Goal: Information Seeking & Learning: Check status

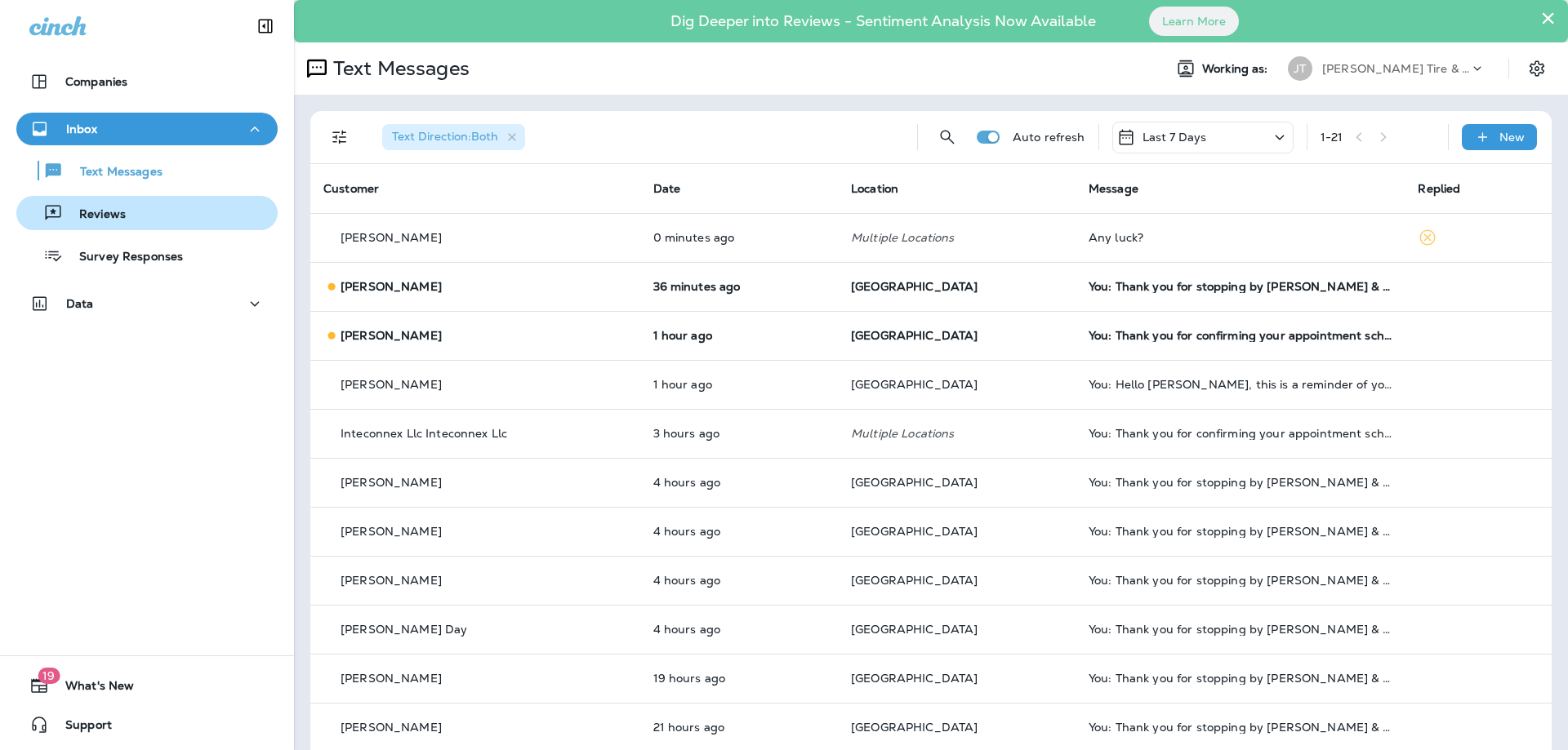
click at [125, 218] on p "Reviews" at bounding box center [94, 215] width 63 height 16
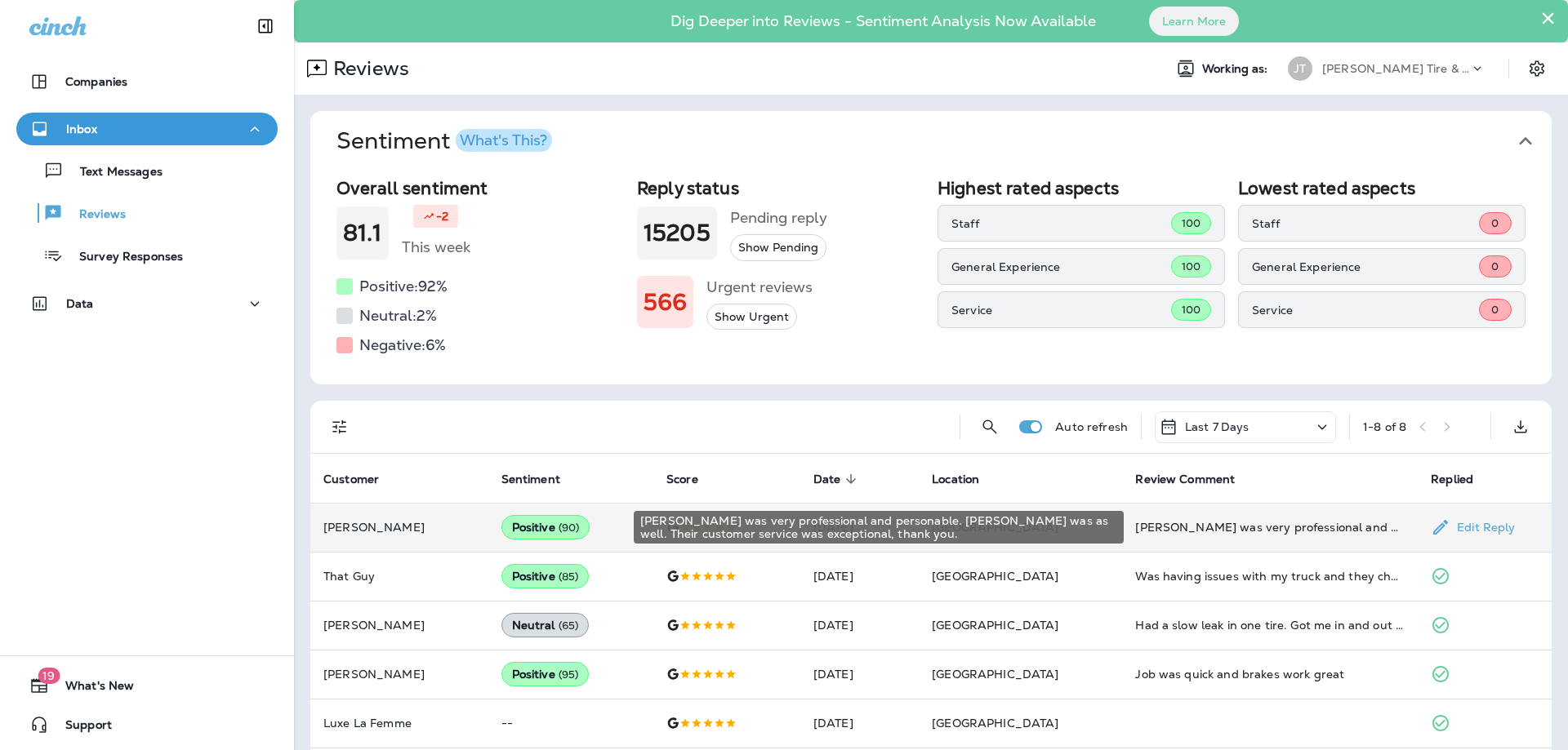
click at [1182, 532] on div "[PERSON_NAME] was very professional and personable. [PERSON_NAME] was as well. …" at bounding box center [1269, 528] width 269 height 17
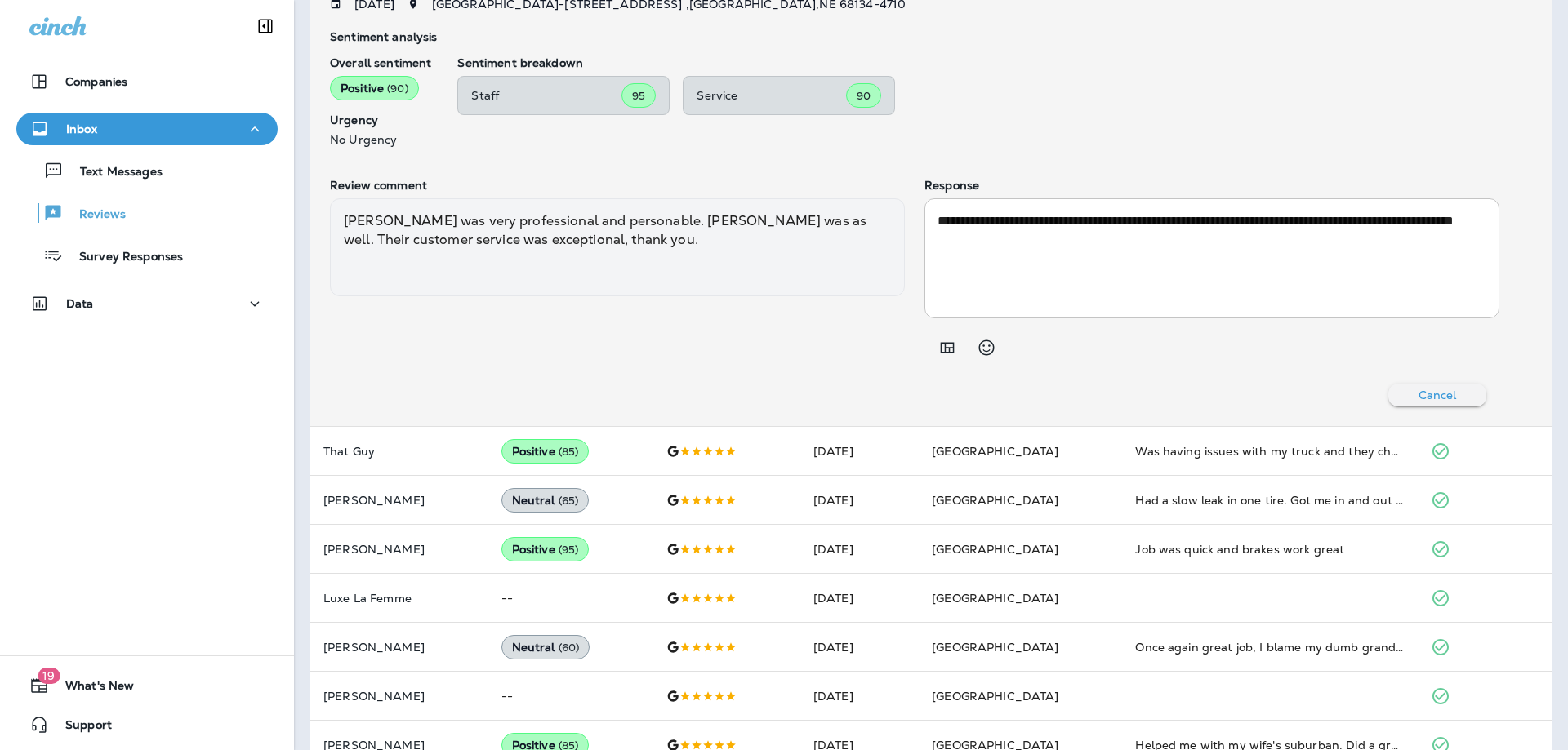
scroll to position [657, 0]
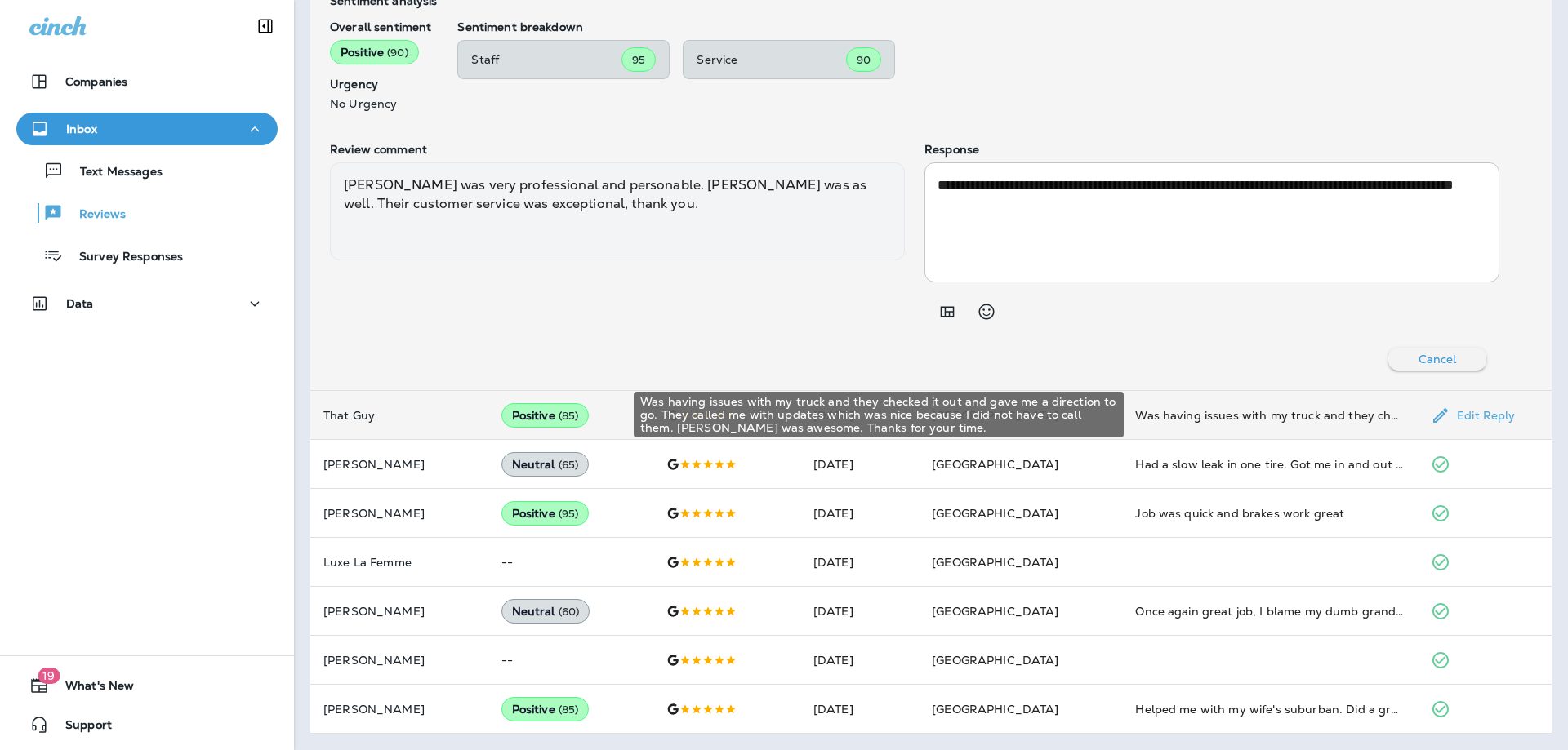
click at [1151, 411] on div "Was having issues with my truck and they checked it out and gave me a direction…" at bounding box center [1269, 416] width 269 height 17
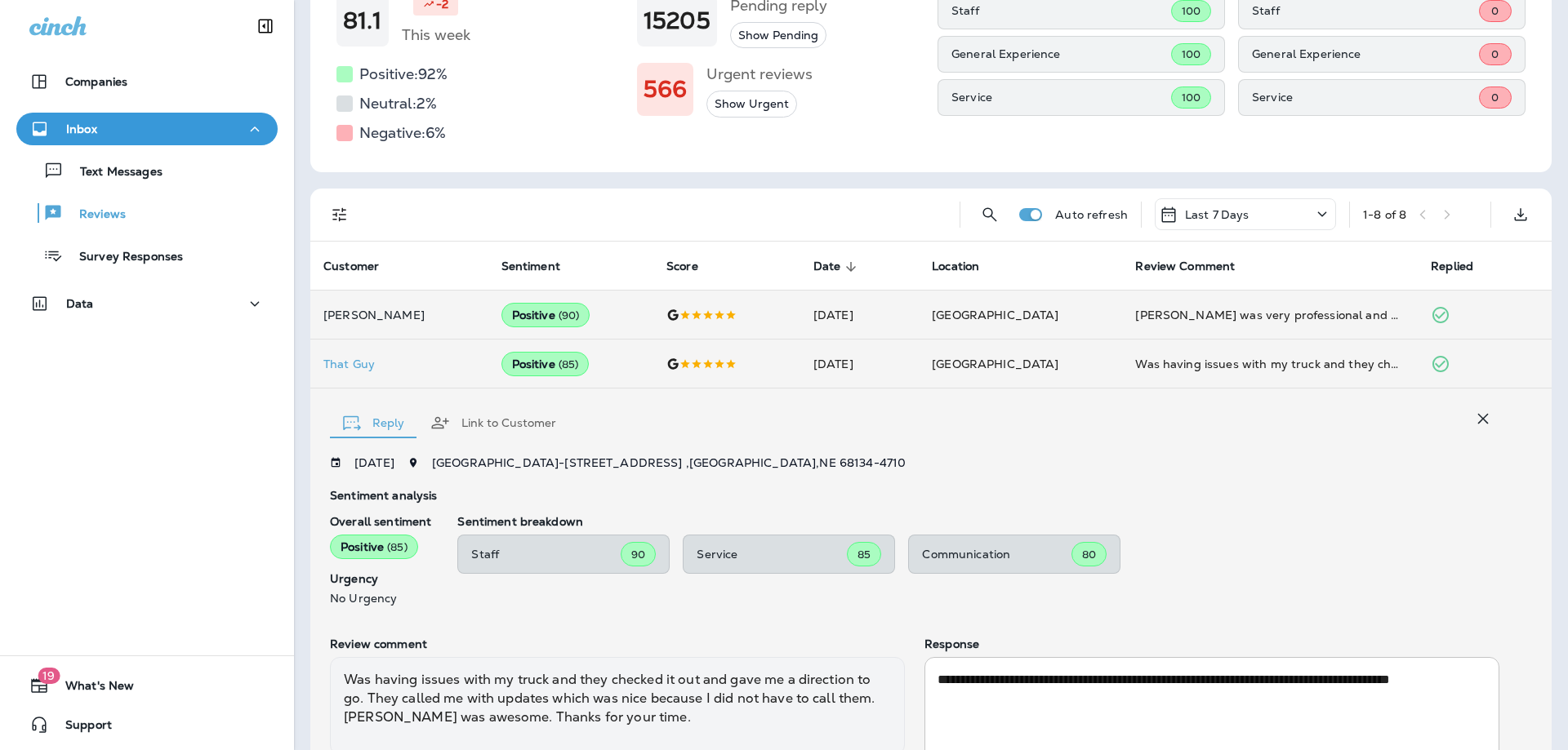
scroll to position [128, 0]
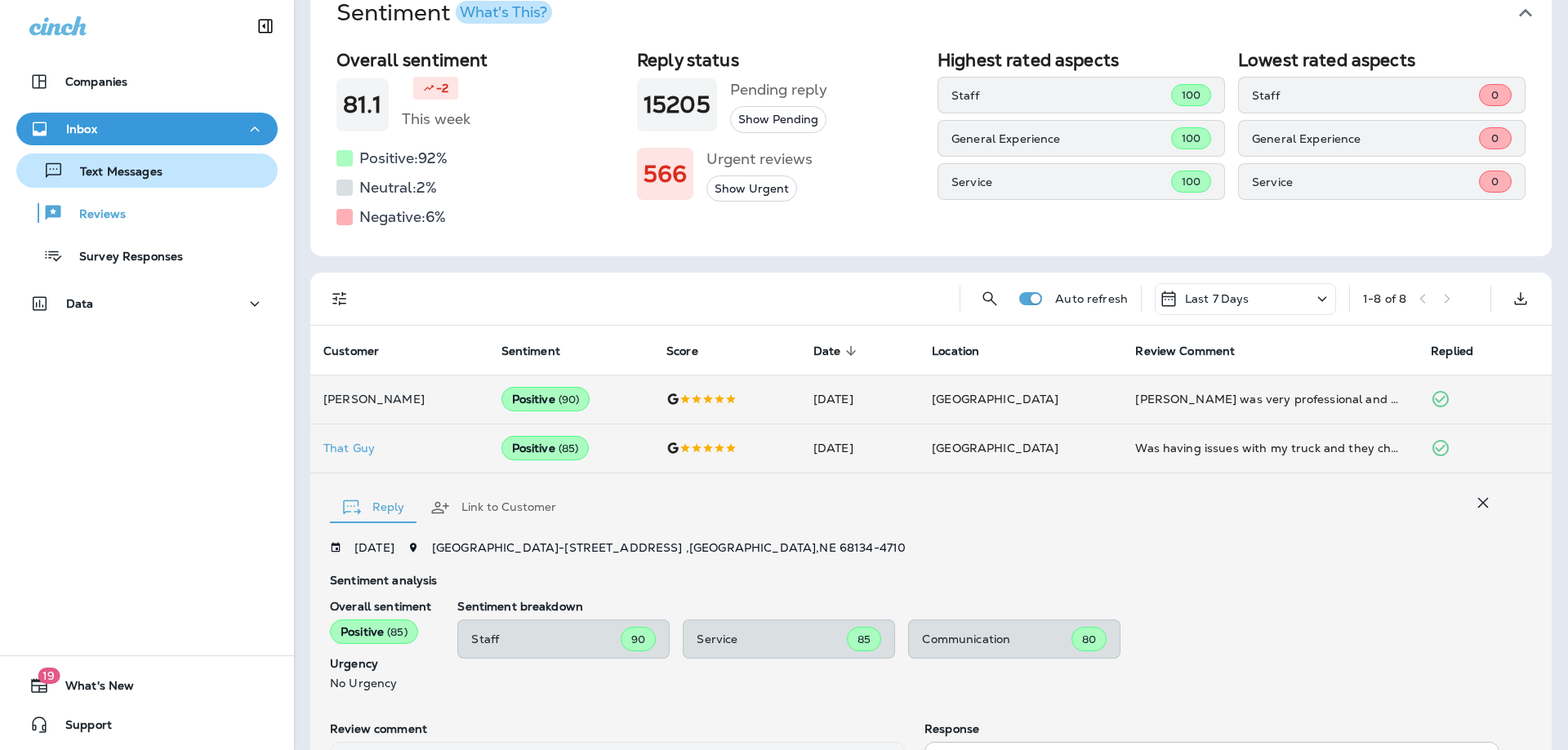
click at [151, 174] on p "Text Messages" at bounding box center [113, 172] width 99 height 16
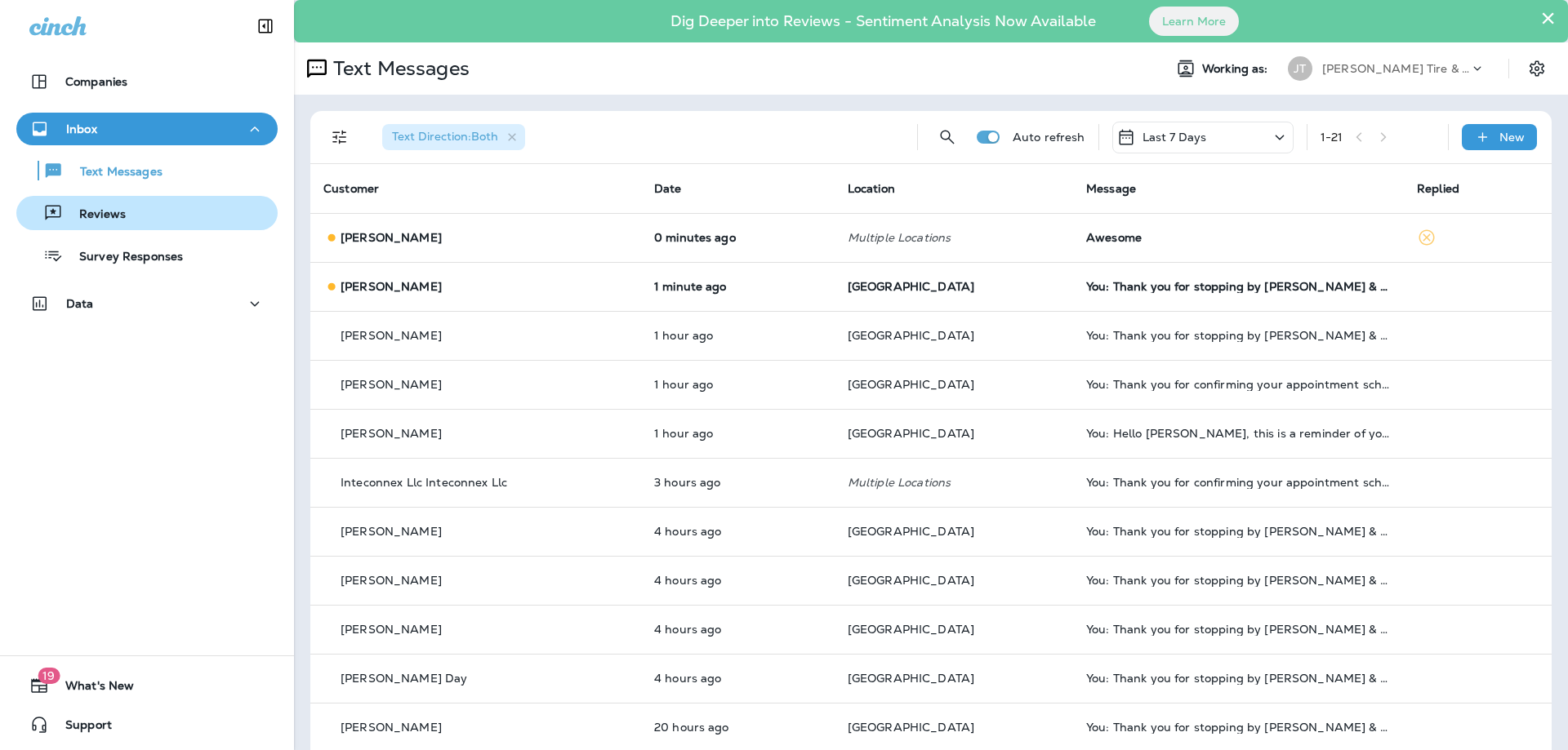
click at [114, 218] on p "Reviews" at bounding box center [94, 215] width 63 height 16
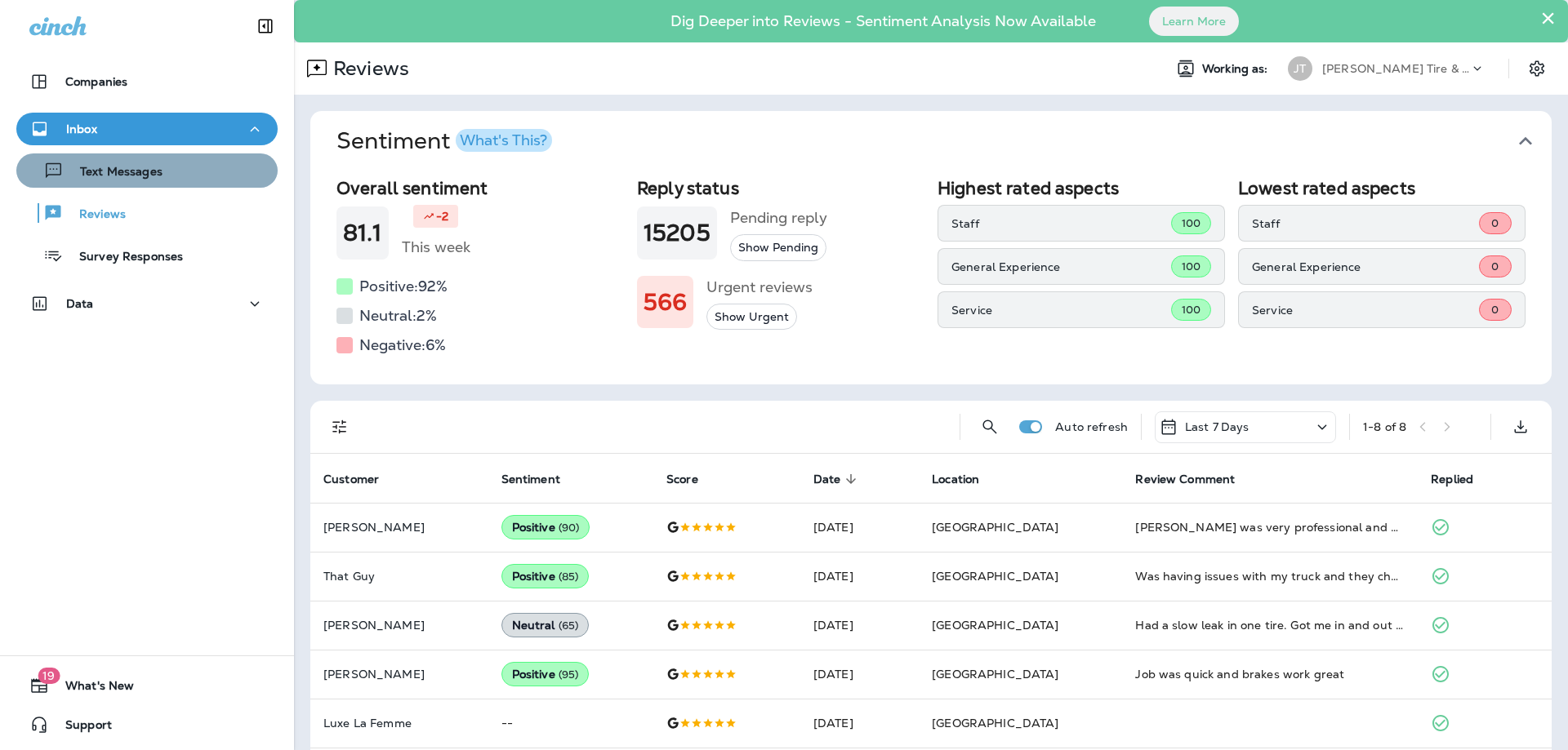
click at [112, 171] on p "Text Messages" at bounding box center [113, 172] width 99 height 16
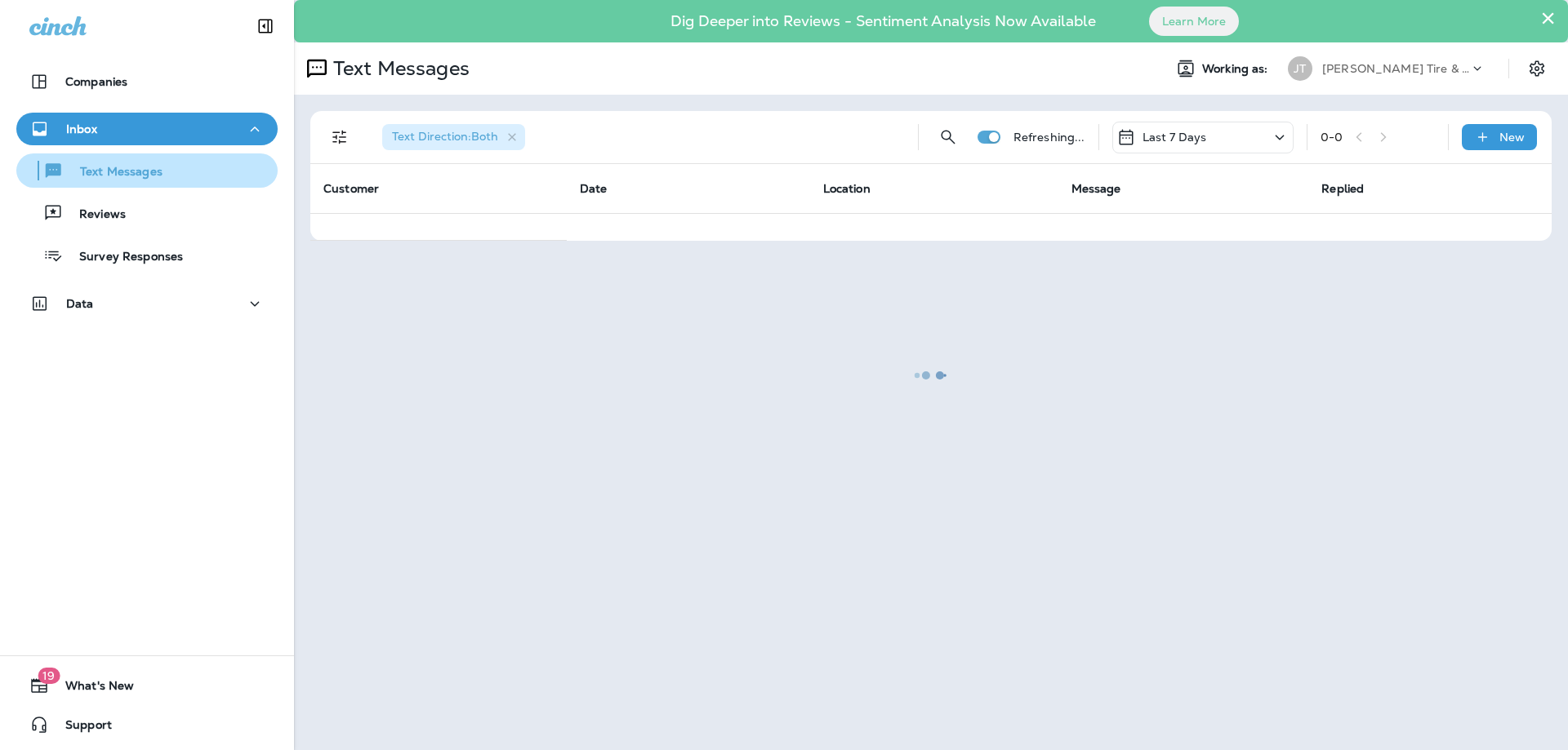
click at [118, 176] on p "Text Messages" at bounding box center [113, 172] width 99 height 16
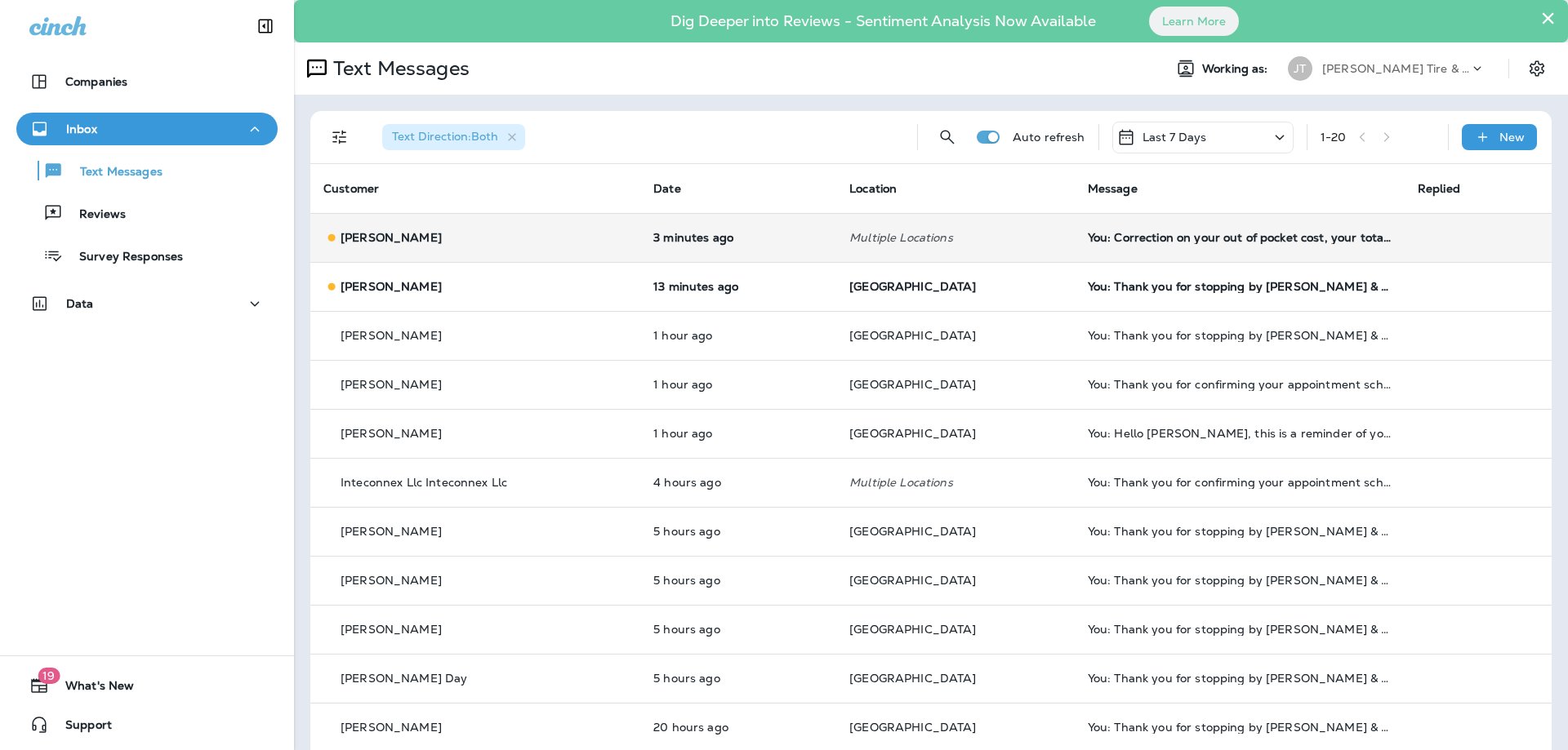
click at [979, 254] on td "Multiple Locations" at bounding box center [955, 237] width 238 height 49
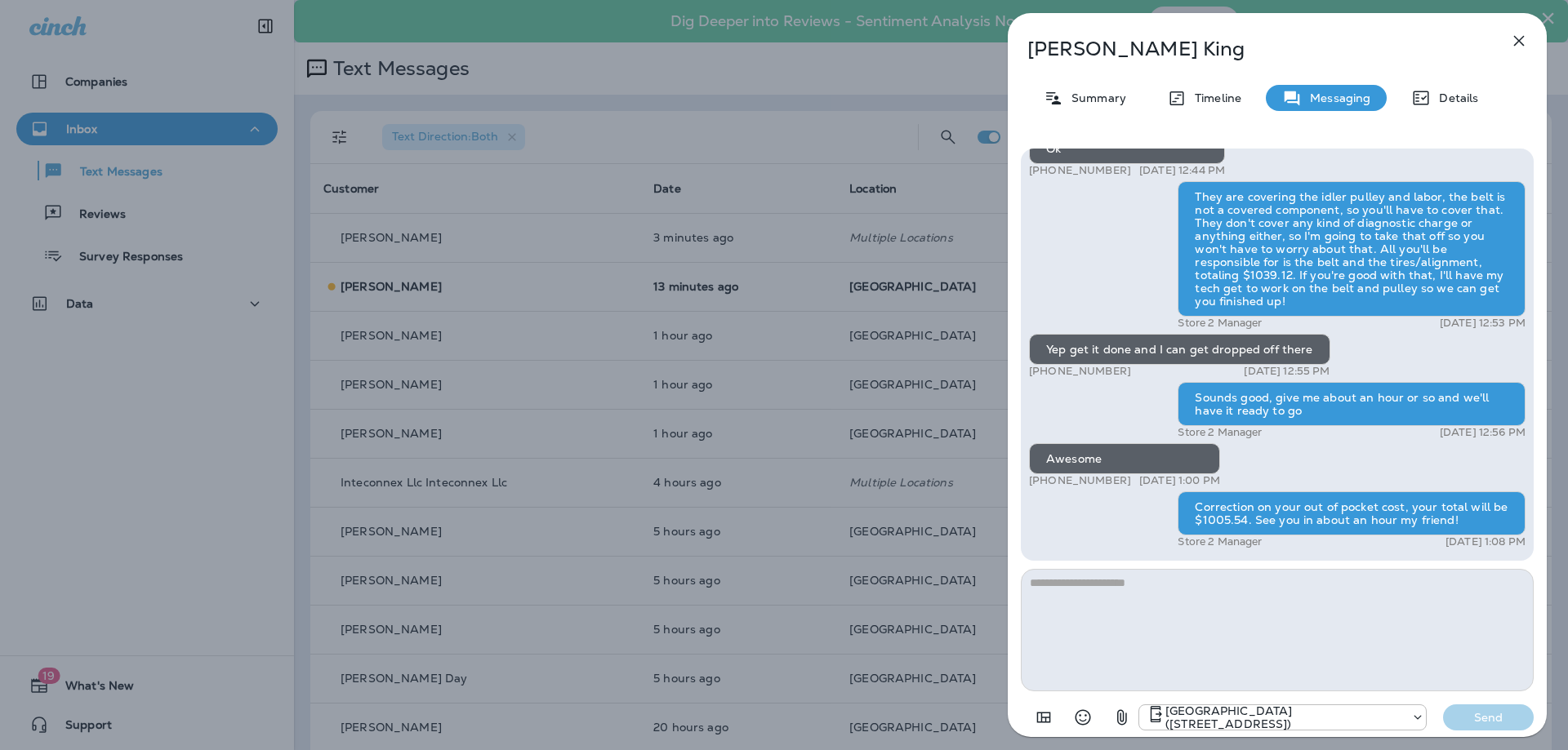
click at [1525, 42] on icon "button" at bounding box center [1519, 40] width 19 height 19
